Goal: Information Seeking & Learning: Check status

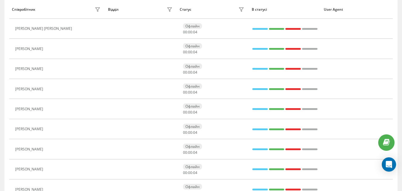
scroll to position [119, 0]
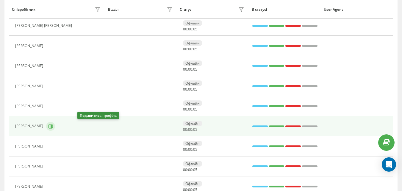
click at [53, 127] on icon at bounding box center [50, 126] width 5 height 5
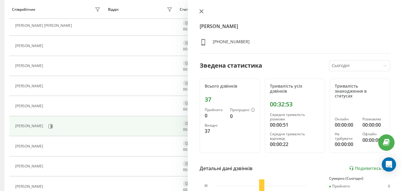
click at [199, 12] on button at bounding box center [201, 12] width 8 height 6
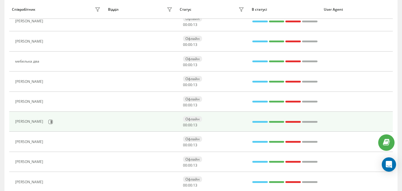
scroll to position [357, 0]
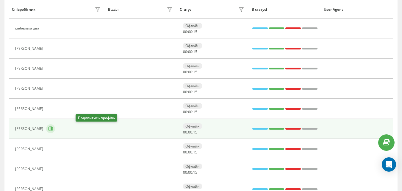
click at [53, 130] on icon at bounding box center [50, 128] width 4 height 4
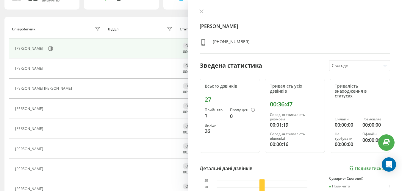
scroll to position [30, 0]
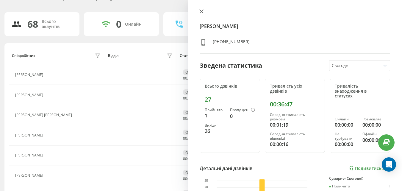
click at [202, 9] on div "Чагарний Олександр Сергійович +380631483461 Зведена статистика Сьогодні Всього …" at bounding box center [295, 95] width 214 height 191
click at [204, 14] on button at bounding box center [201, 12] width 8 height 6
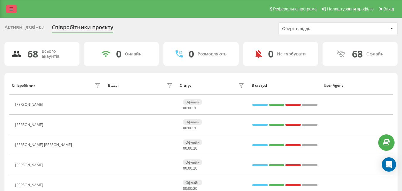
click at [11, 10] on icon at bounding box center [12, 9] width 4 height 4
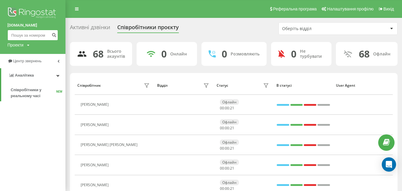
click at [29, 35] on input at bounding box center [32, 35] width 51 height 11
paste input "0506482660"
type input "0506482660"
click at [54, 36] on icon "submit" at bounding box center [53, 34] width 5 height 4
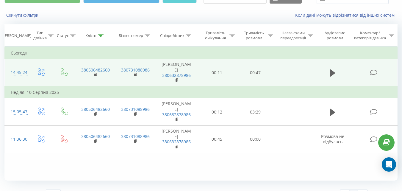
scroll to position [42, 0]
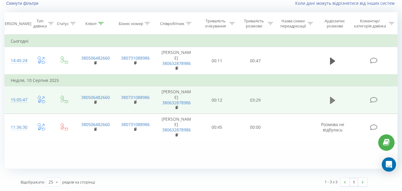
click at [331, 103] on icon at bounding box center [332, 99] width 5 height 7
